Goal: Navigation & Orientation: Find specific page/section

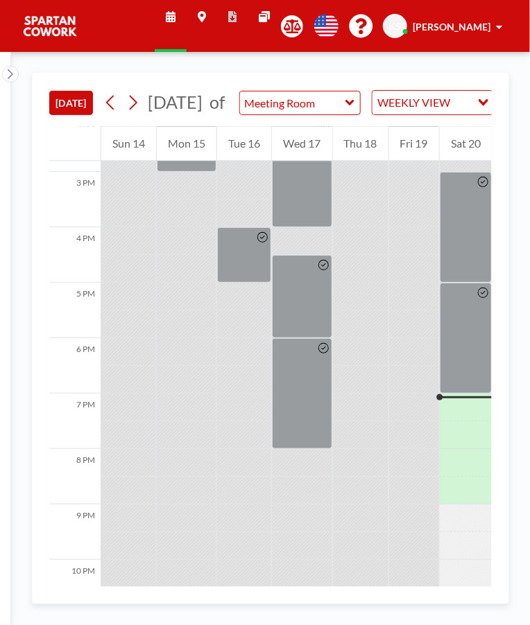
scroll to position [856, 0]
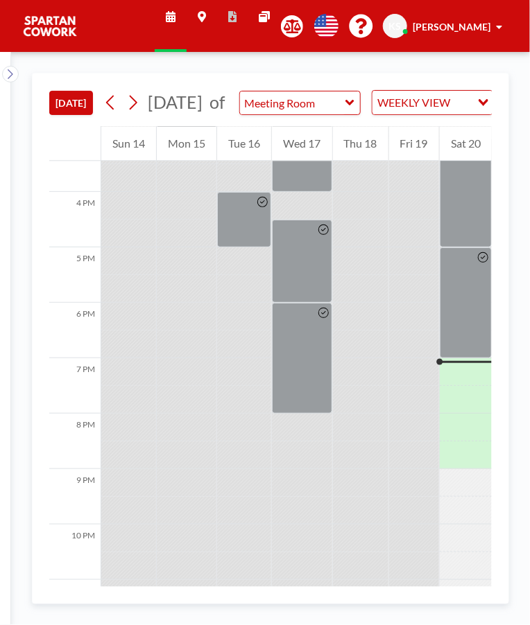
click at [471, 293] on div at bounding box center [466, 303] width 52 height 111
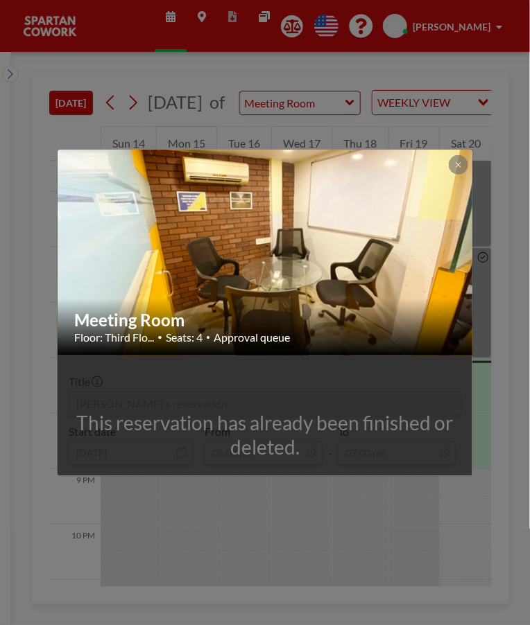
click at [377, 228] on img at bounding box center [266, 252] width 416 height 312
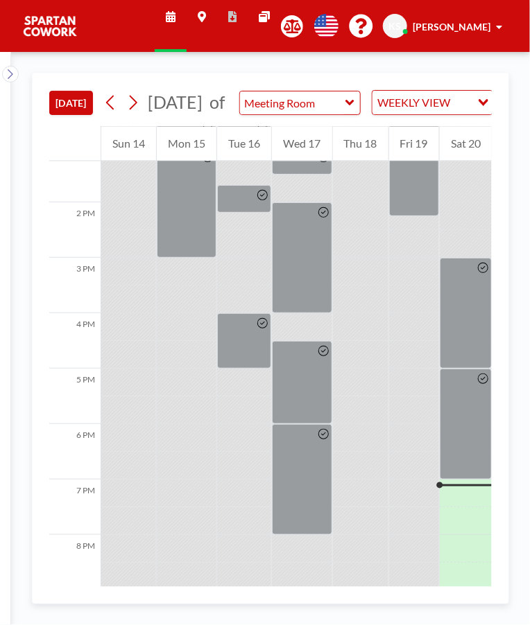
scroll to position [856, 0]
